Goal: Contribute content: Contribute content

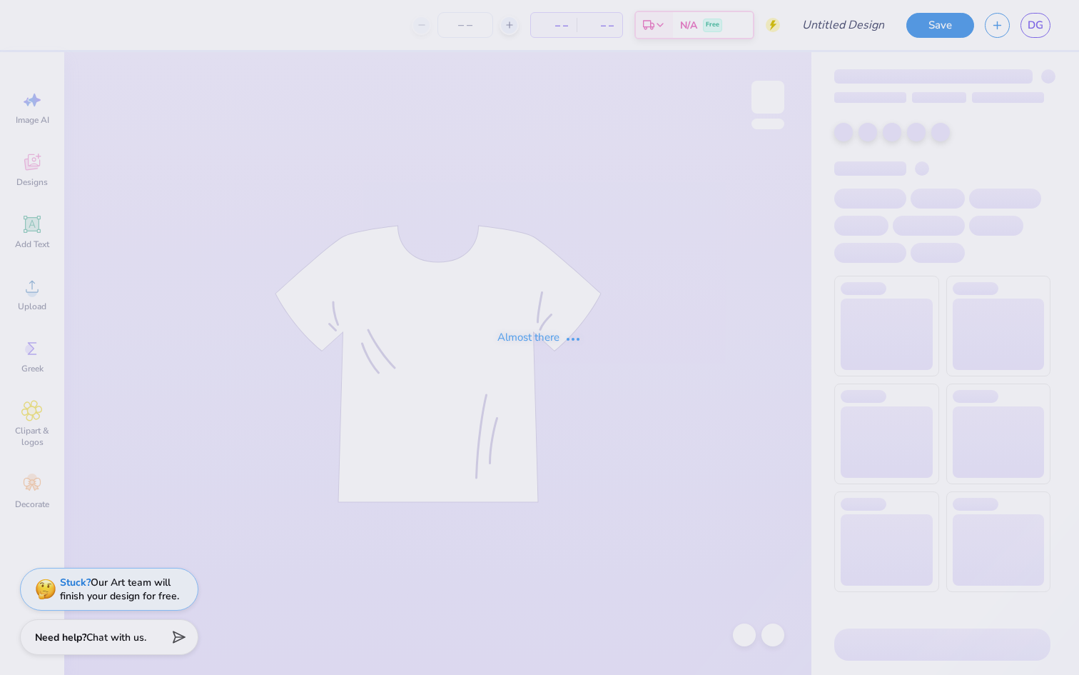
type input "With Love"
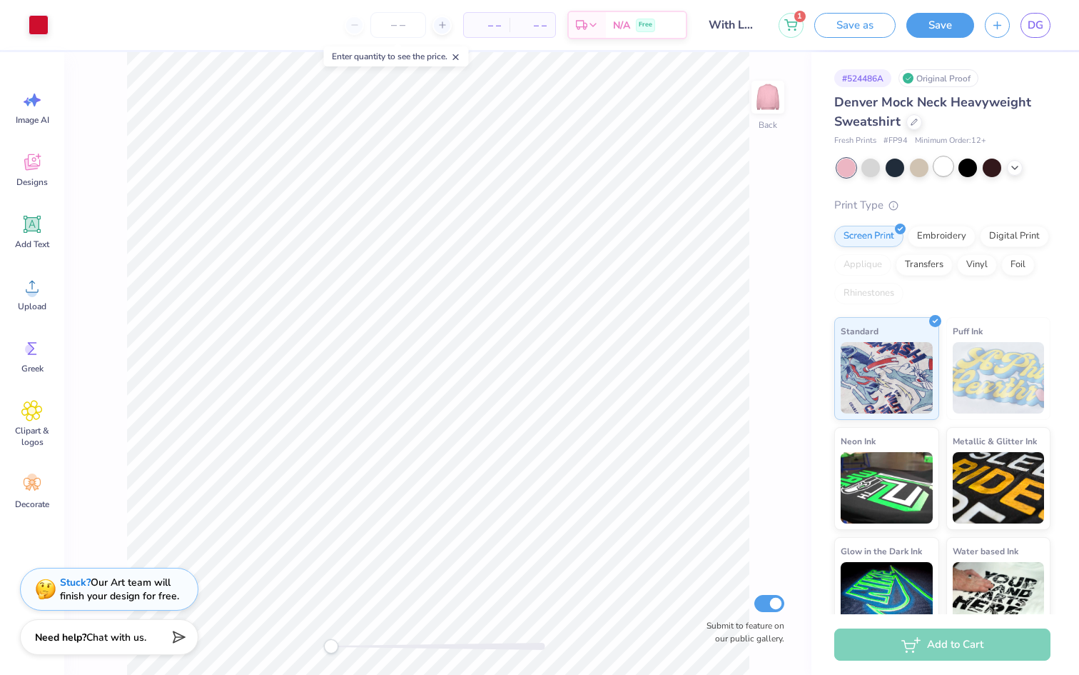
click at [939, 168] on div at bounding box center [943, 166] width 19 height 19
click at [357, 636] on div "Back Submit to feature on our public gallery." at bounding box center [437, 363] width 747 height 622
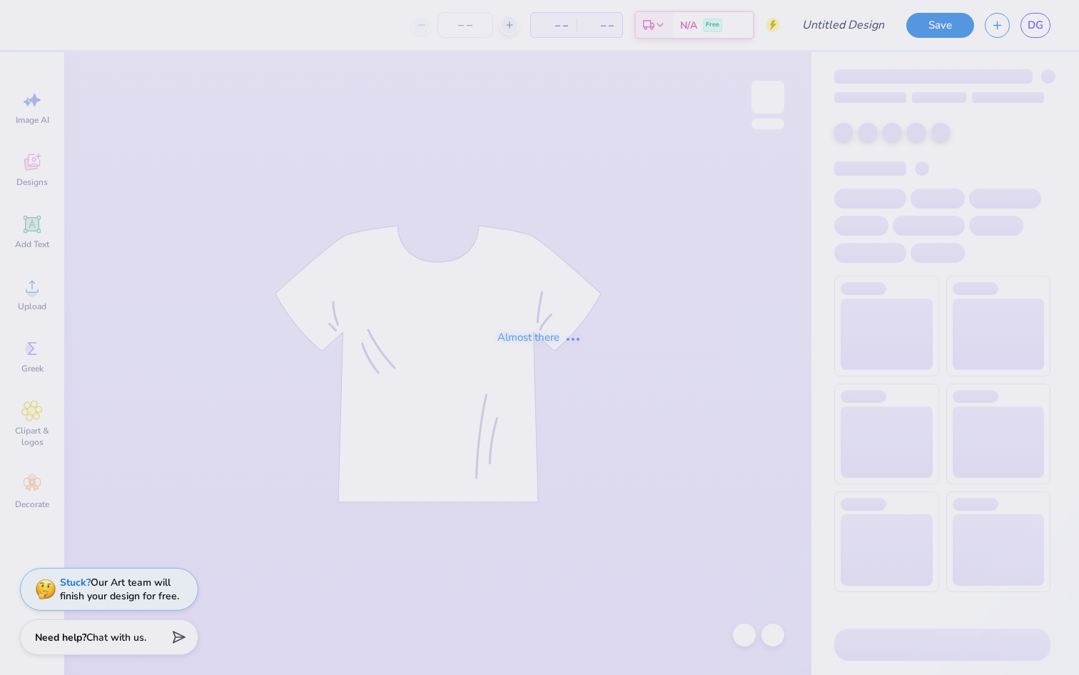
type input "With Love"
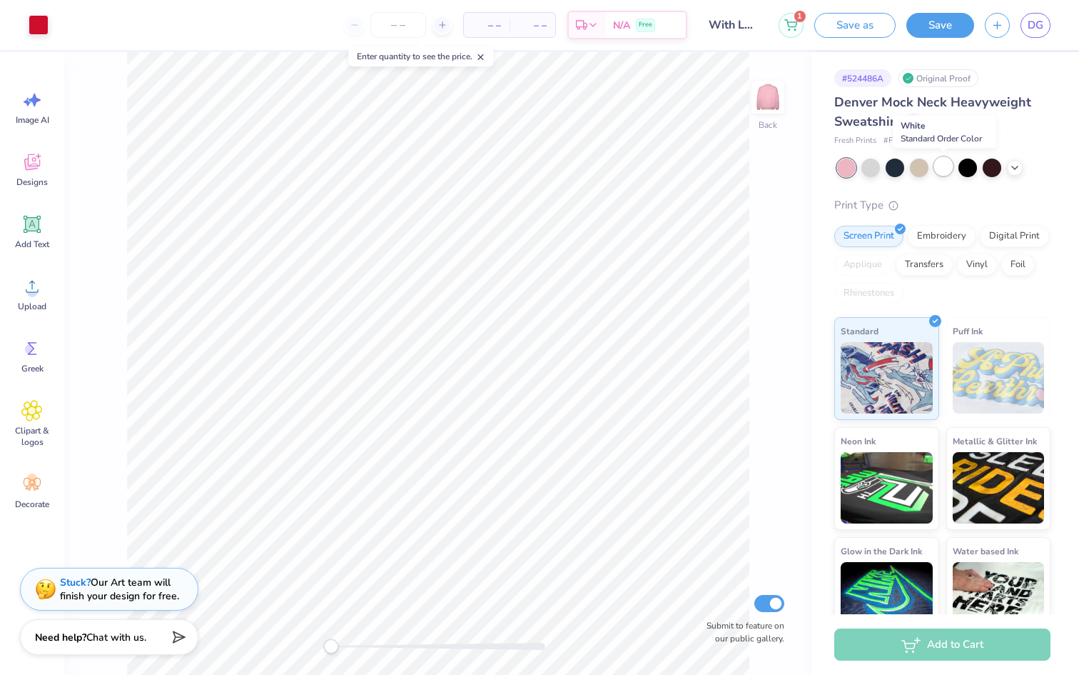
click at [945, 162] on div at bounding box center [943, 166] width 19 height 19
click at [938, 32] on button "Save" at bounding box center [941, 23] width 68 height 25
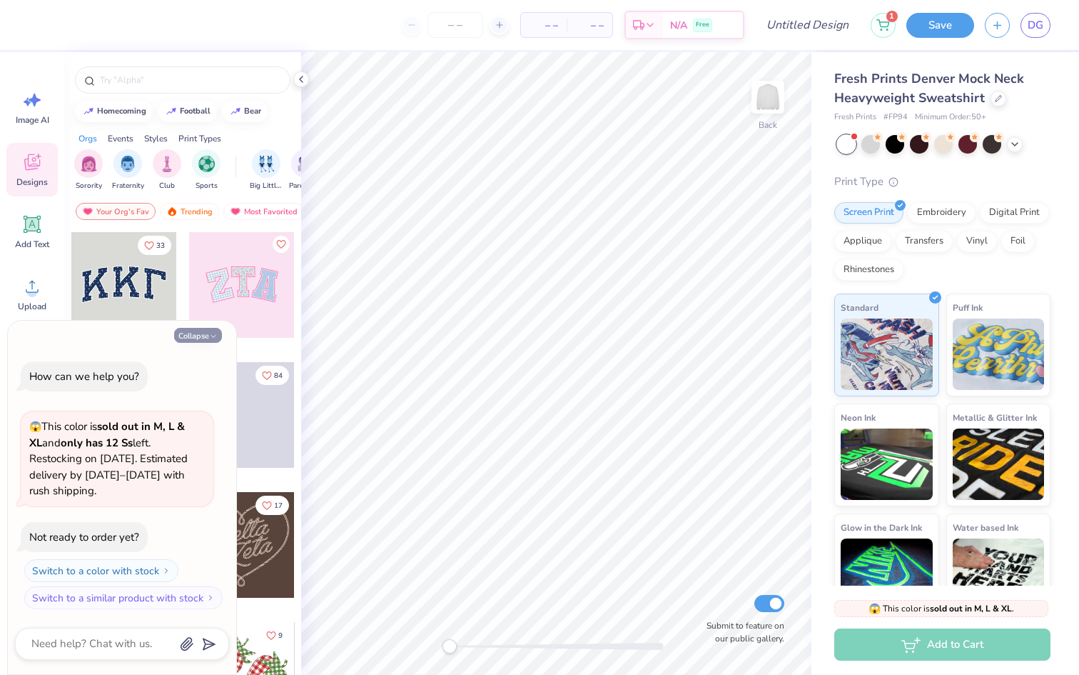
click at [211, 337] on polyline "button" at bounding box center [213, 336] width 4 height 2
type textarea "x"
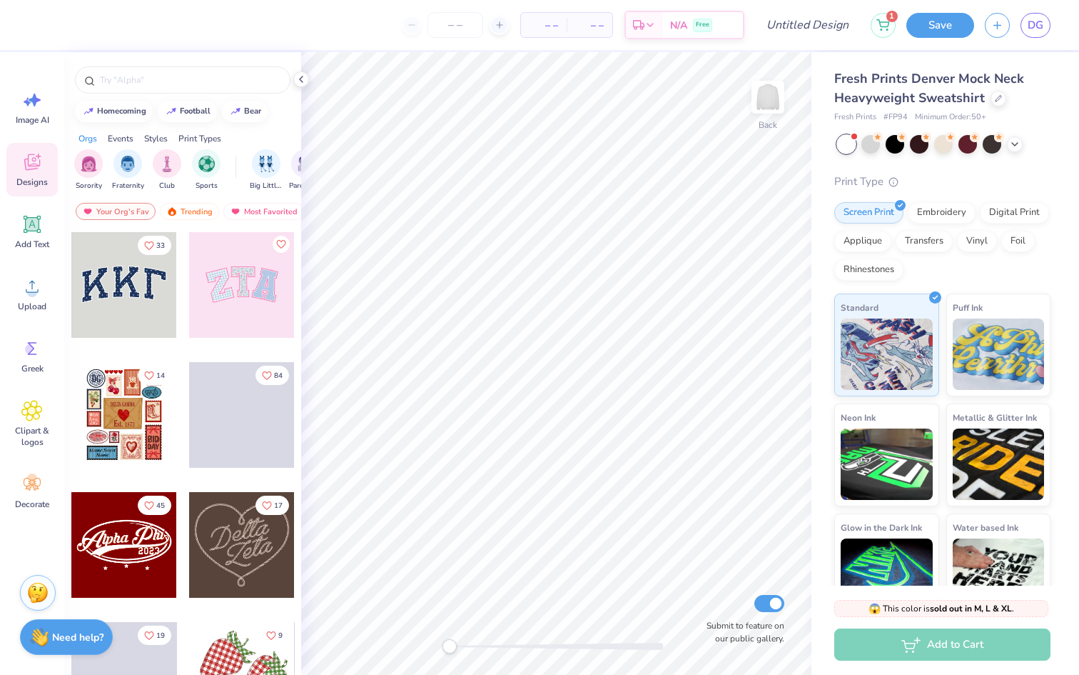
click at [265, 433] on span at bounding box center [242, 415] width 106 height 106
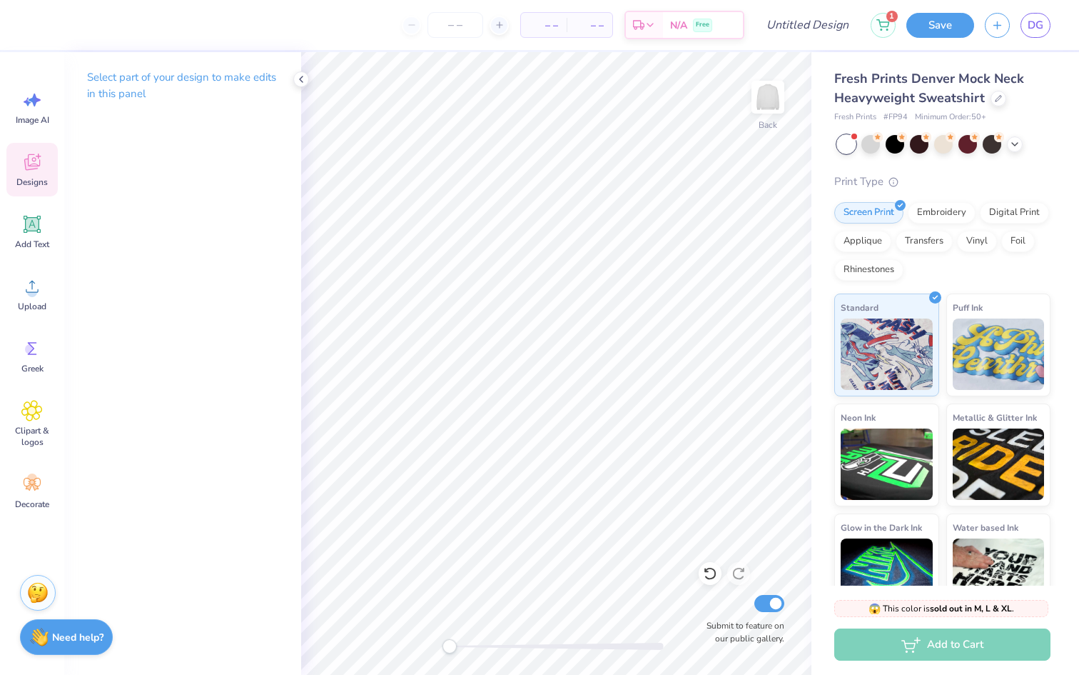
click at [41, 166] on icon at bounding box center [31, 161] width 21 height 21
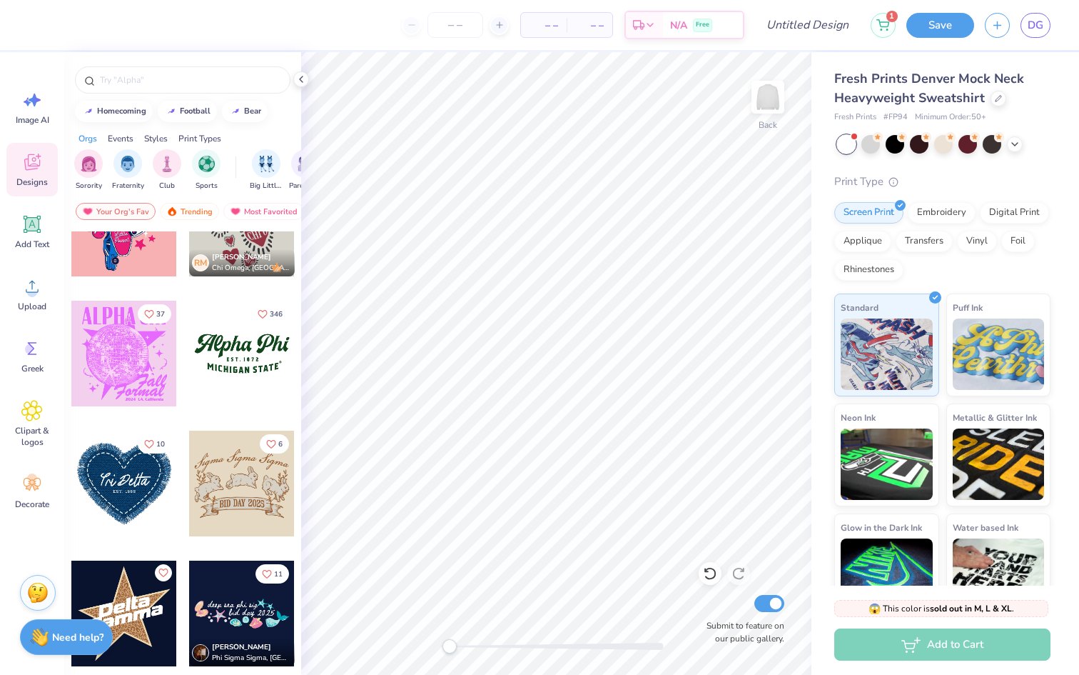
scroll to position [1362, 0]
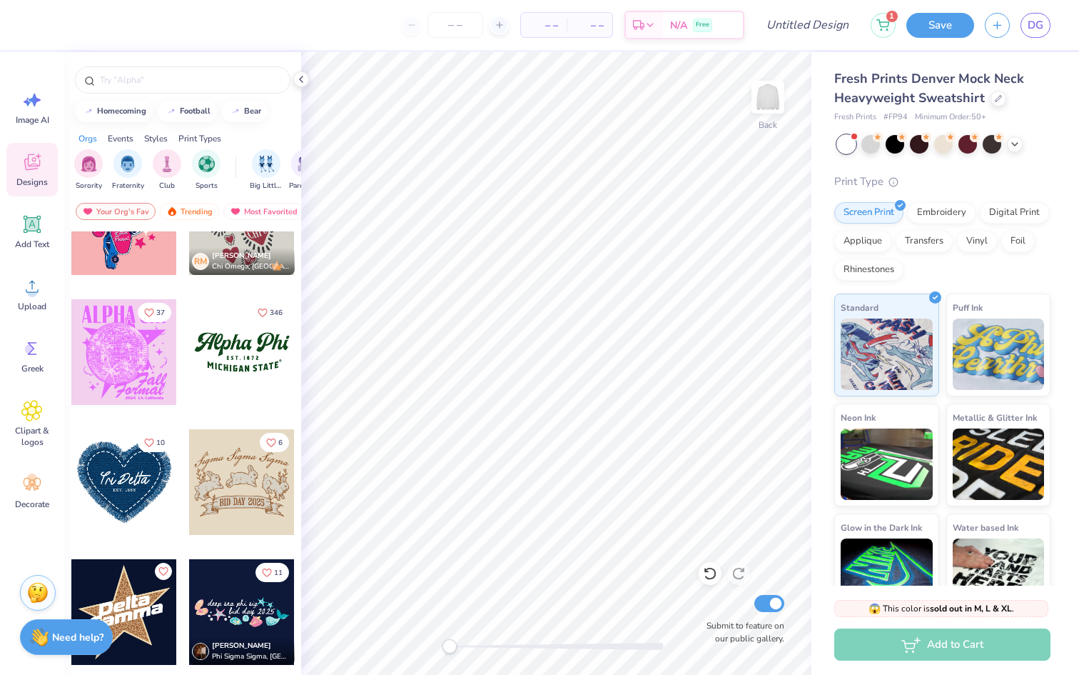
click at [118, 504] on div at bounding box center [124, 482] width 106 height 106
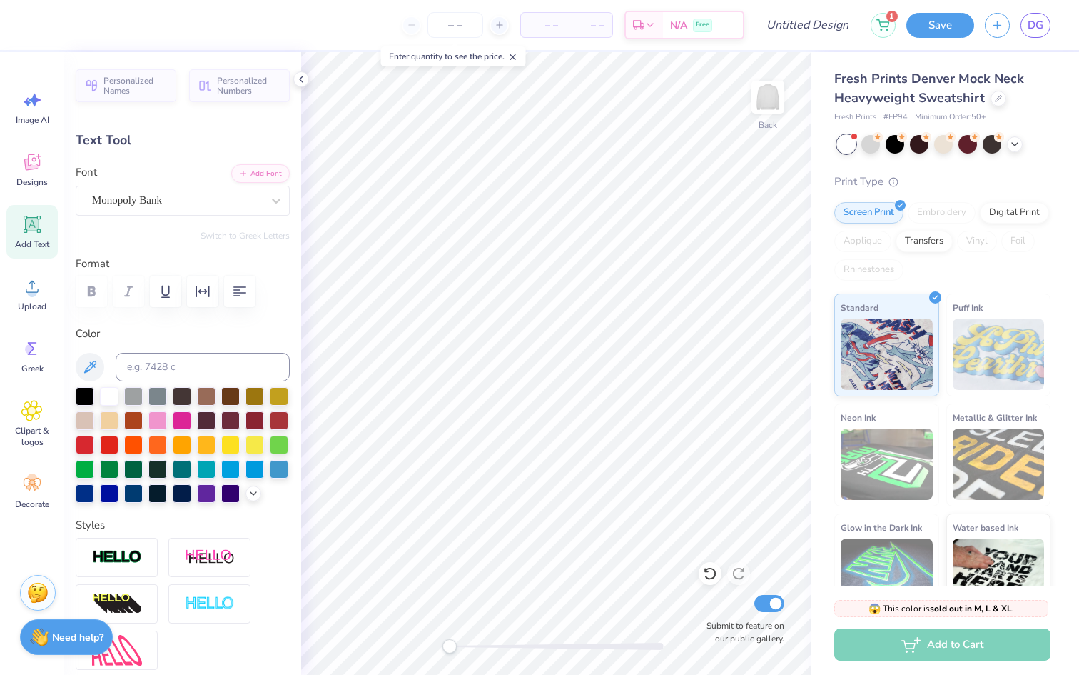
scroll to position [11, 1]
click at [241, 300] on button "button" at bounding box center [239, 291] width 31 height 31
type textarea "Delta Theta Mu"
type input "5.07"
type input "2.38"
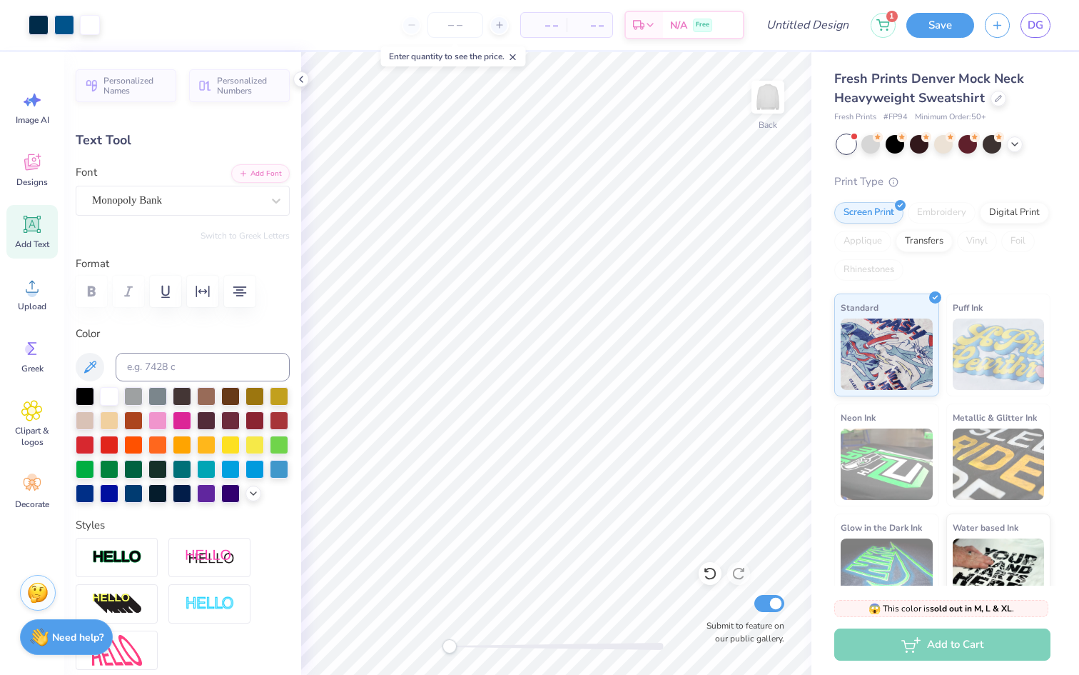
type input "4.64"
type input "1.69"
type input "0.22"
type input "6.62"
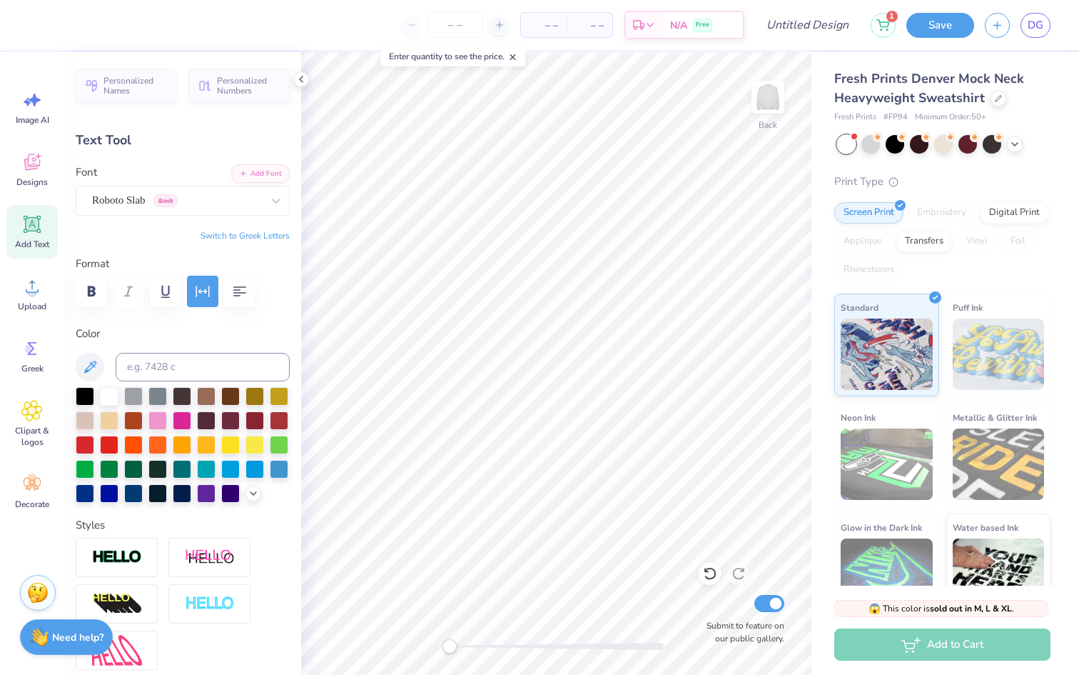
type textarea "EST. 2020"
type input "1.74"
type input "7.57"
type input "5.07"
type input "2.38"
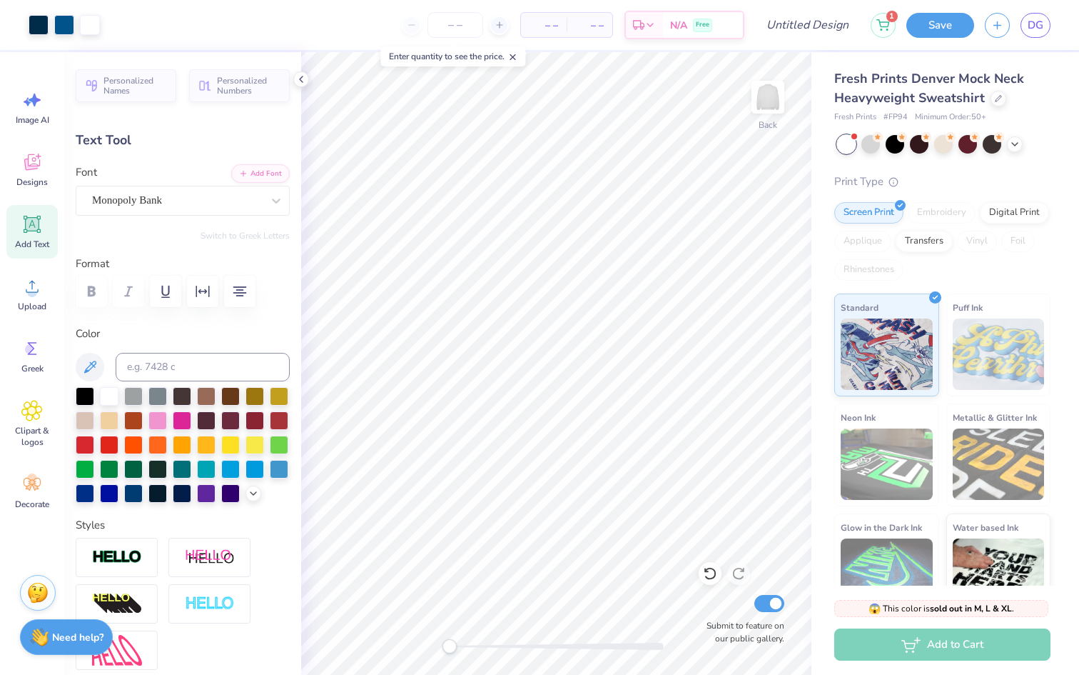
type input "4.67"
type input "4.72"
type input "2.21"
click at [307, 74] on div at bounding box center [301, 79] width 16 height 16
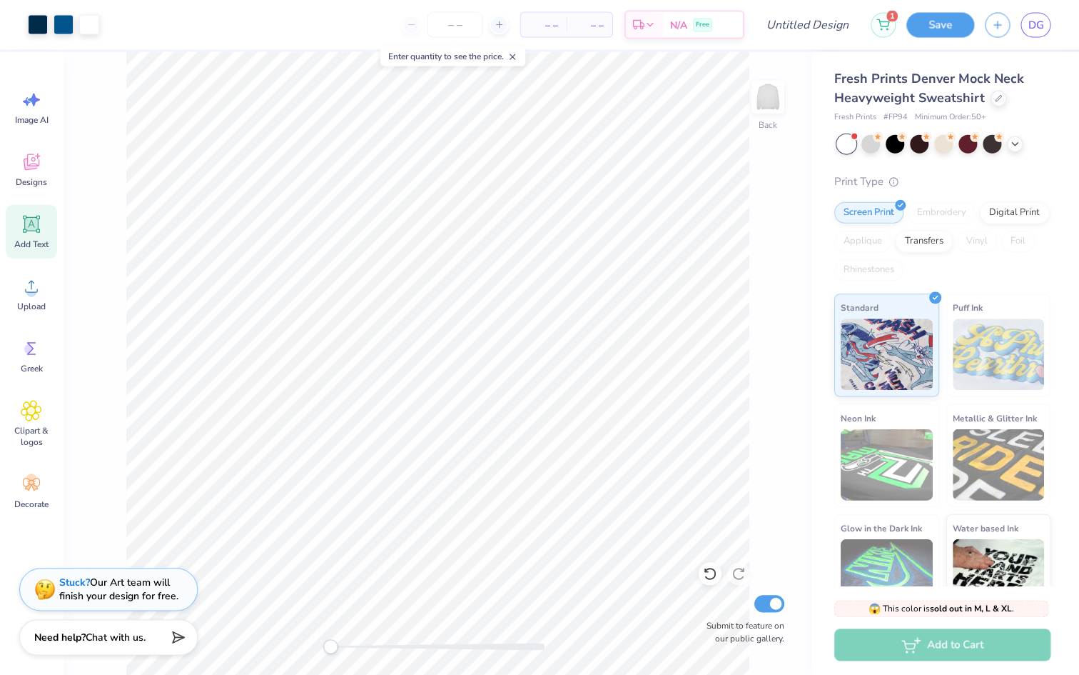
scroll to position [0, 0]
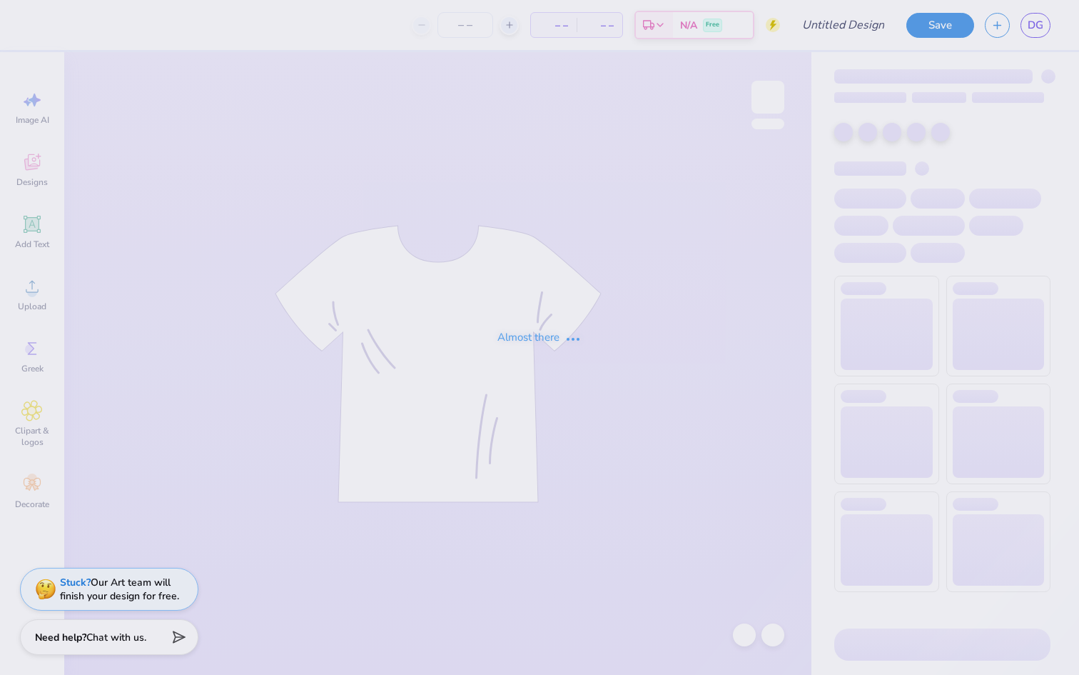
type input "With Love"
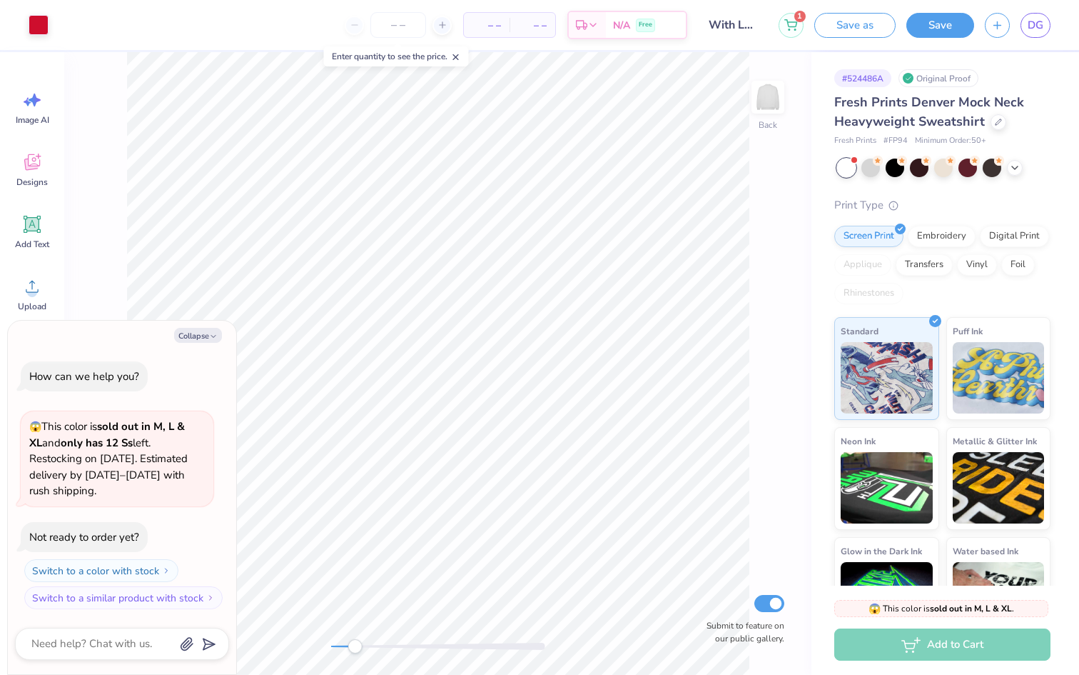
drag, startPoint x: 335, startPoint y: 649, endPoint x: 354, endPoint y: 647, distance: 18.6
click at [354, 647] on div "Accessibility label" at bounding box center [355, 646] width 14 height 14
type textarea "x"
